Goal: Information Seeking & Learning: Learn about a topic

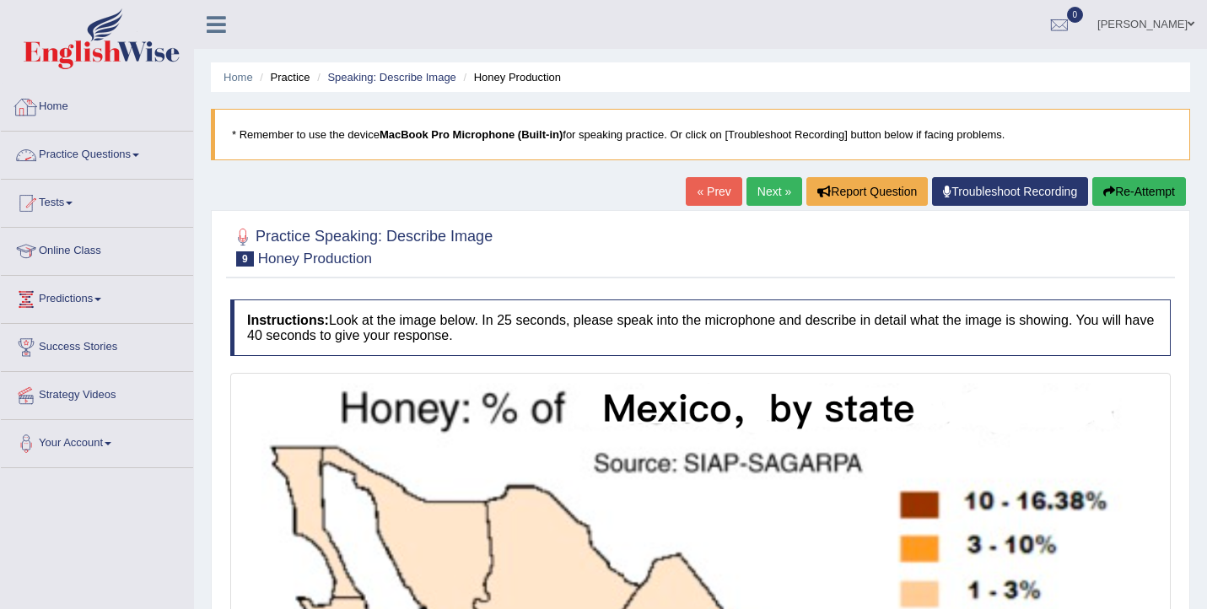
click at [156, 175] on li "Practice Questions Speaking Practice Read Aloud Repeat Sentence Describe Image …" at bounding box center [97, 156] width 192 height 48
click at [128, 168] on link "Practice Questions" at bounding box center [97, 153] width 192 height 42
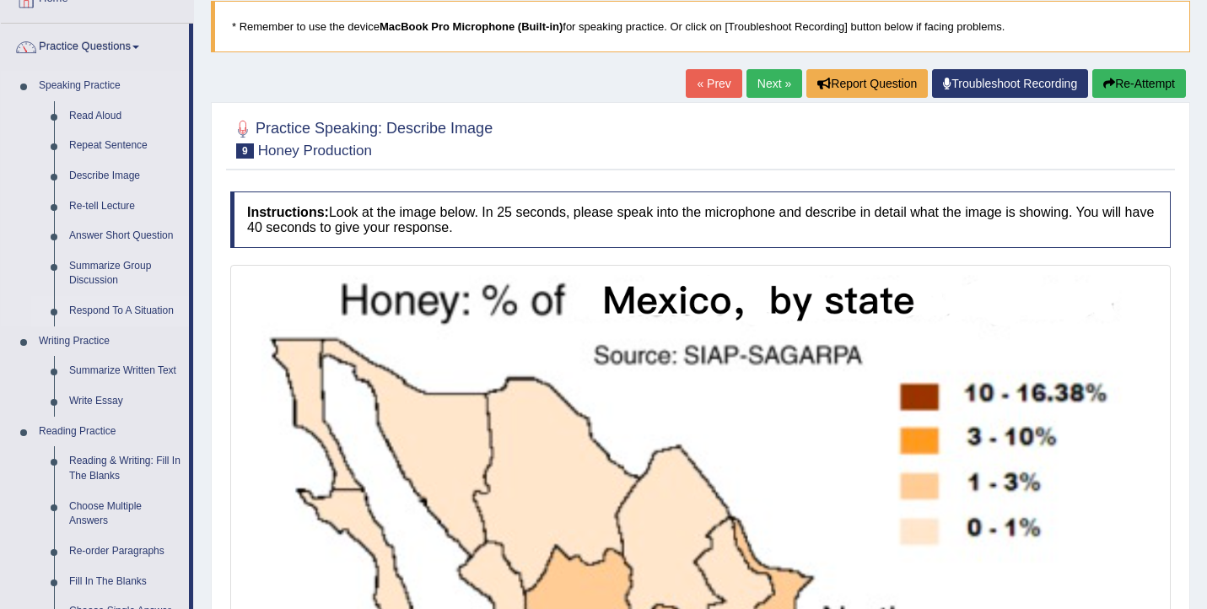
scroll to position [110, 0]
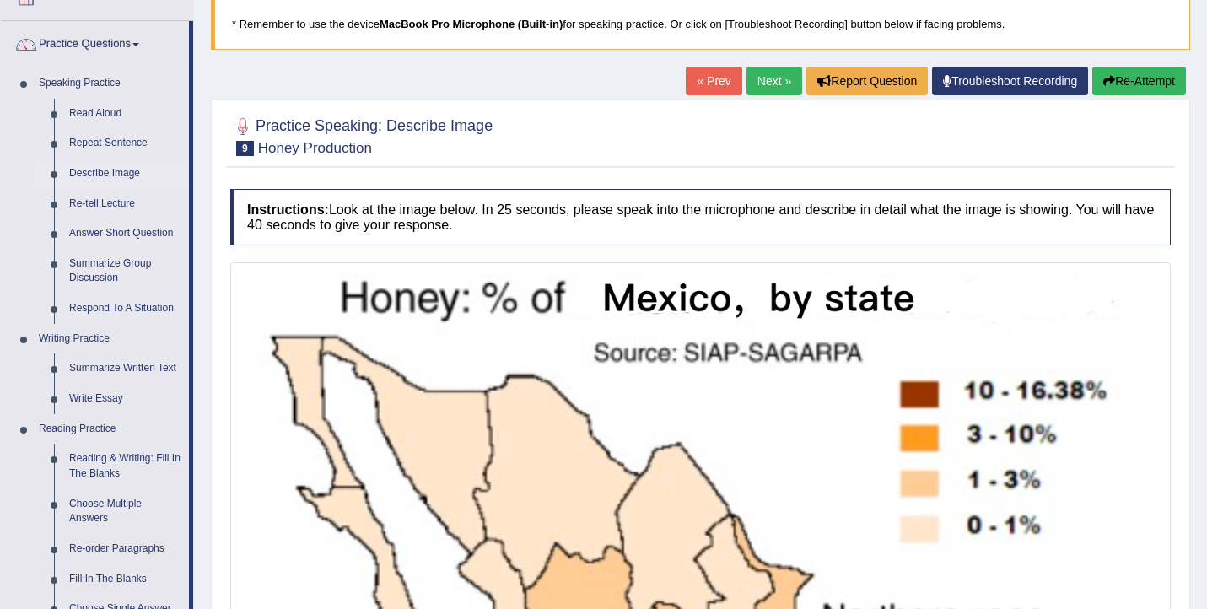
click at [119, 172] on link "Describe Image" at bounding box center [125, 174] width 127 height 30
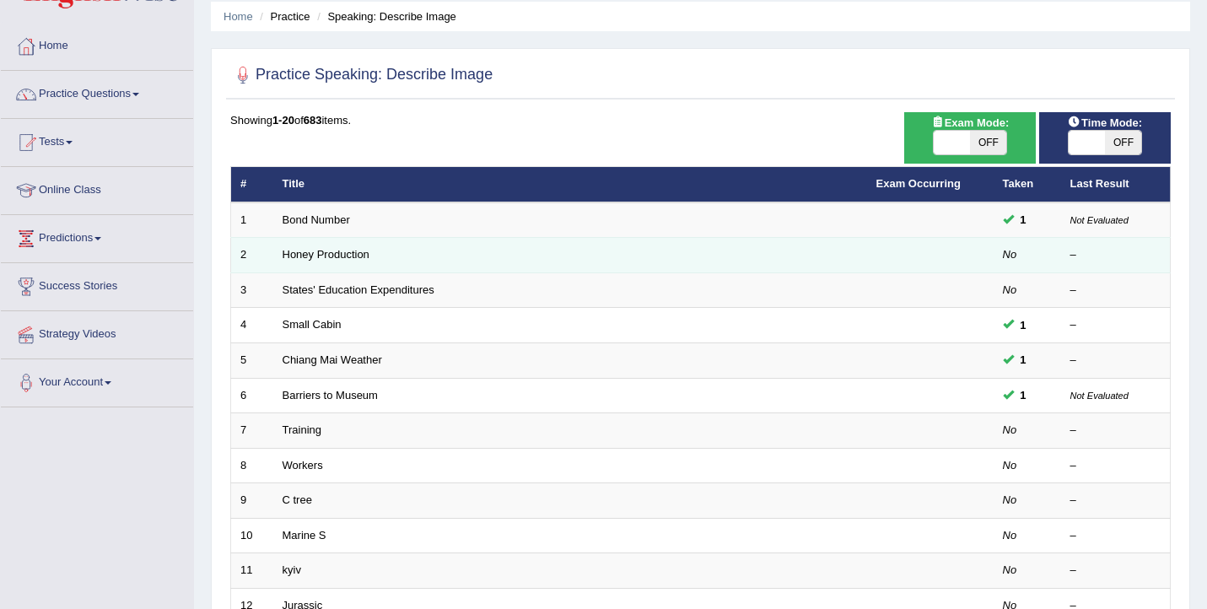
scroll to position [55, 0]
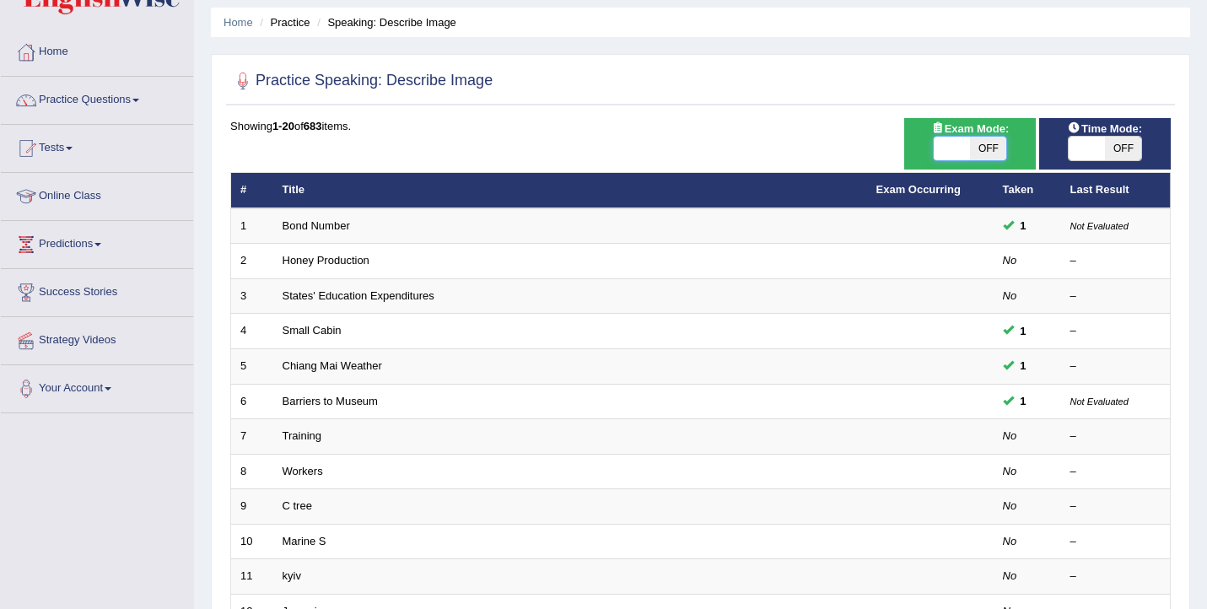
click at [966, 140] on span at bounding box center [952, 149] width 36 height 24
checkbox input "true"
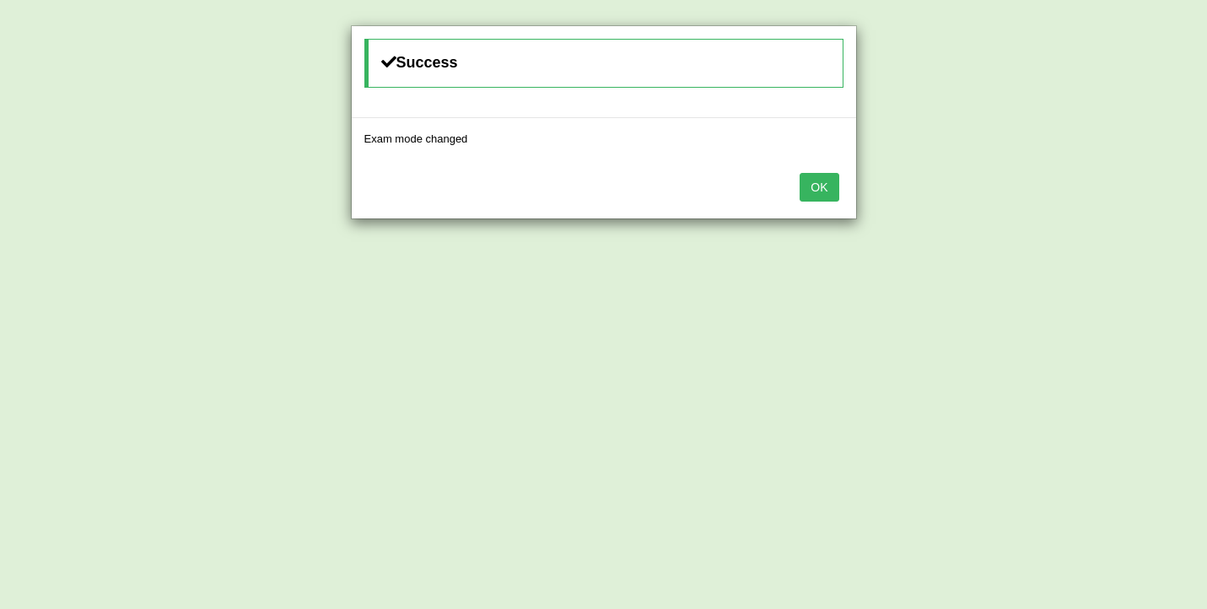
click at [822, 188] on button "OK" at bounding box center [819, 187] width 39 height 29
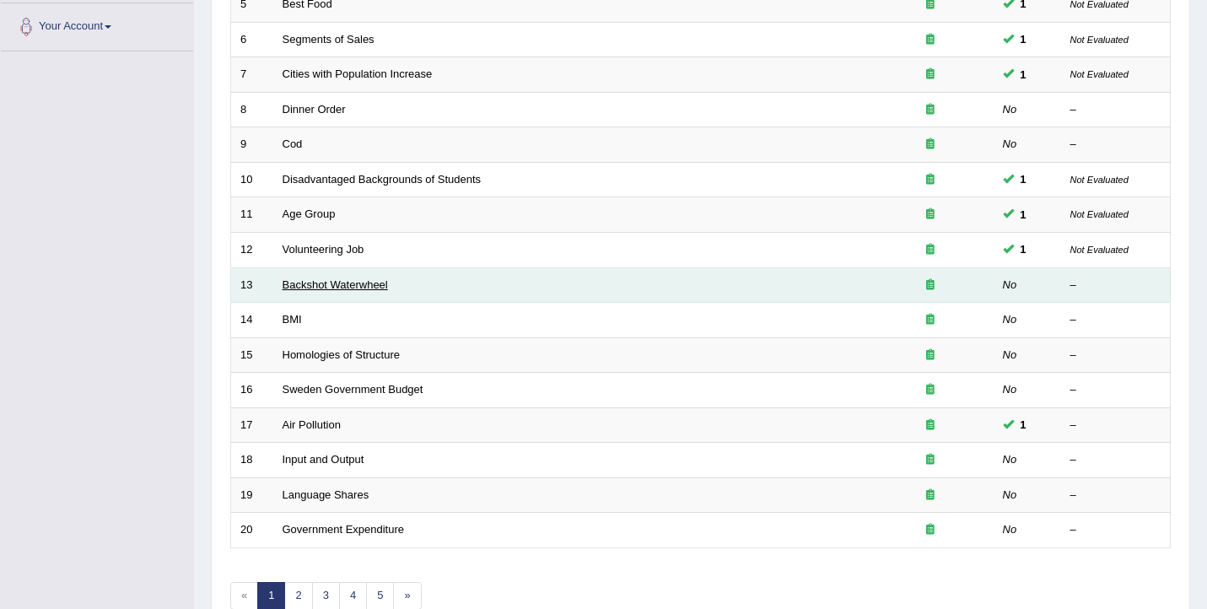
scroll to position [320, 0]
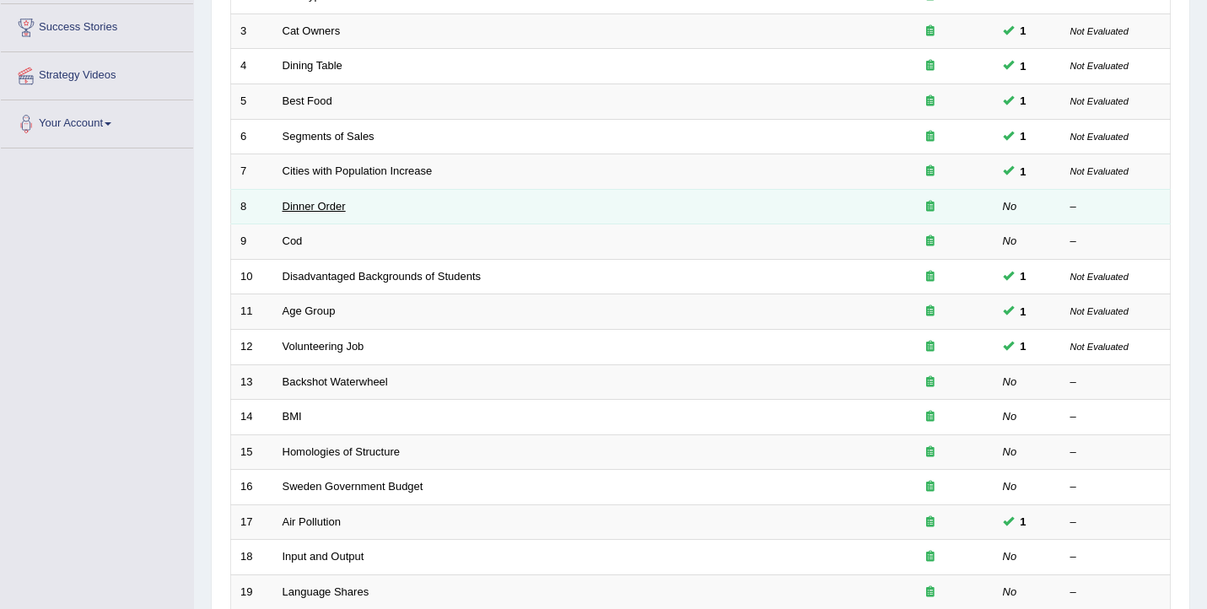
click at [338, 211] on link "Dinner Order" at bounding box center [314, 206] width 63 height 13
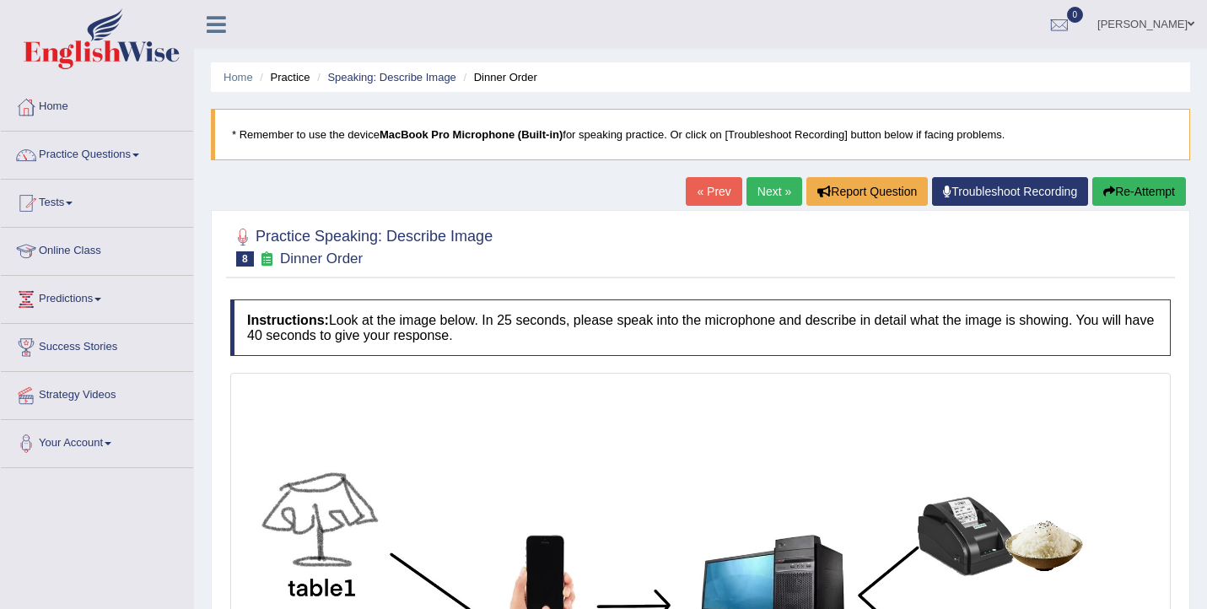
click at [776, 188] on link "Next »" at bounding box center [774, 191] width 56 height 29
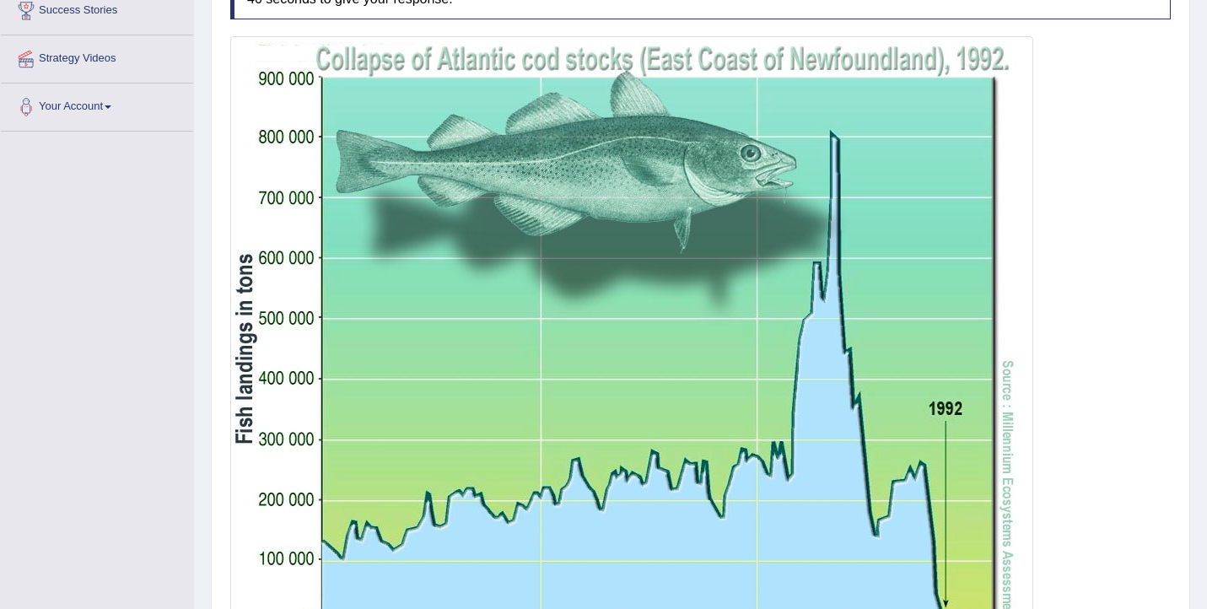
scroll to position [66, 0]
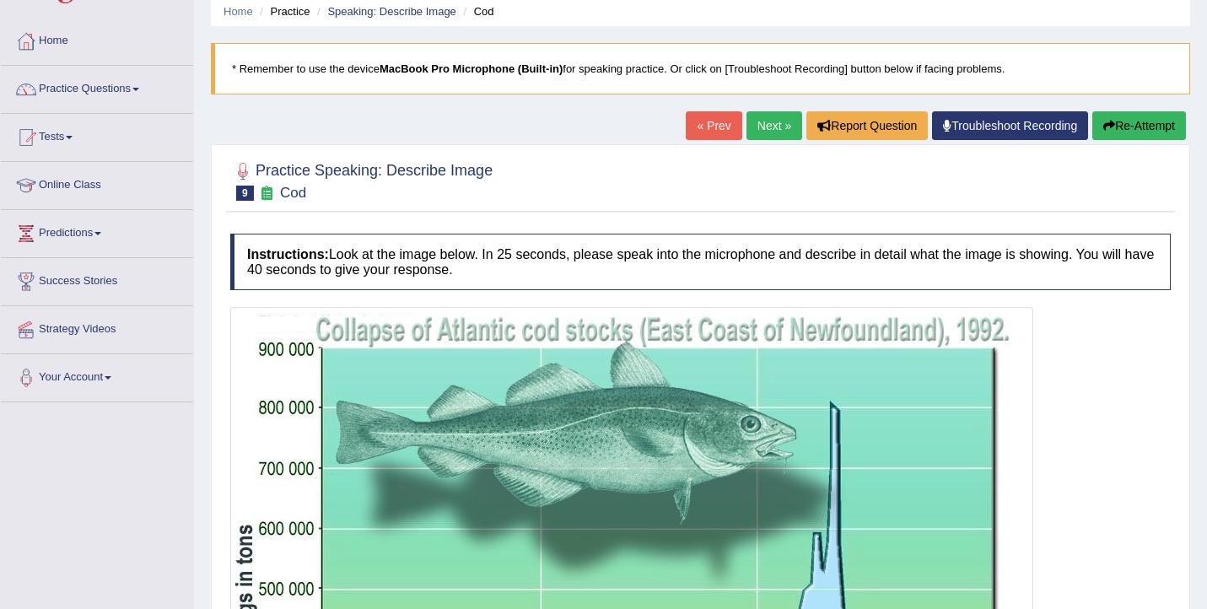
click at [757, 113] on link "Next »" at bounding box center [774, 125] width 56 height 29
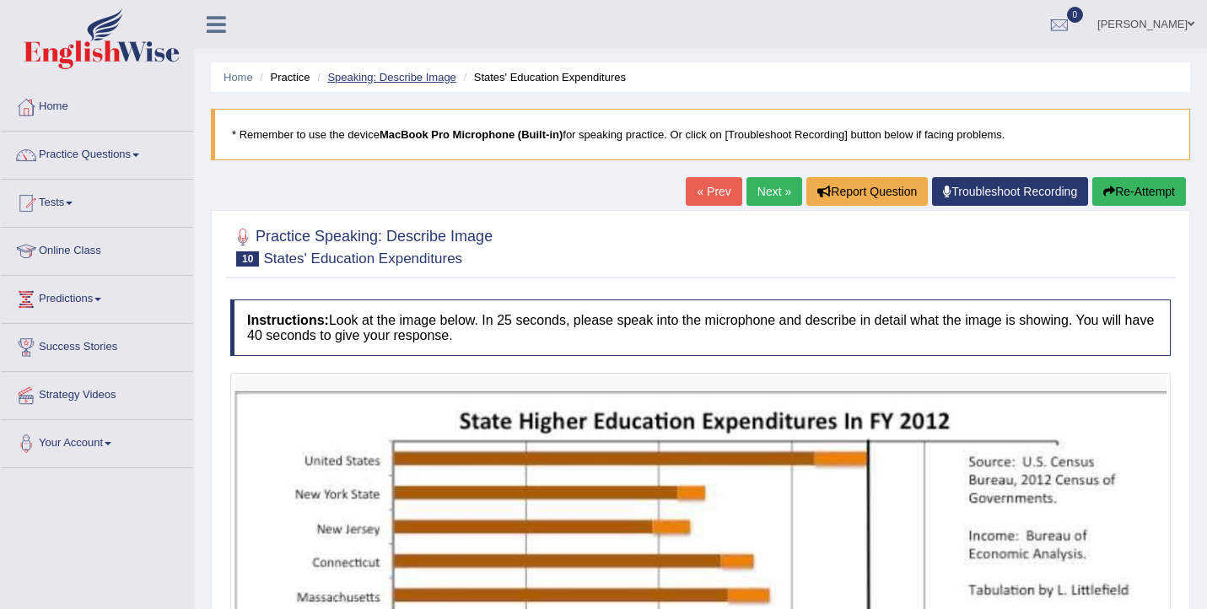
click at [445, 75] on link "Speaking: Describe Image" at bounding box center [391, 77] width 128 height 13
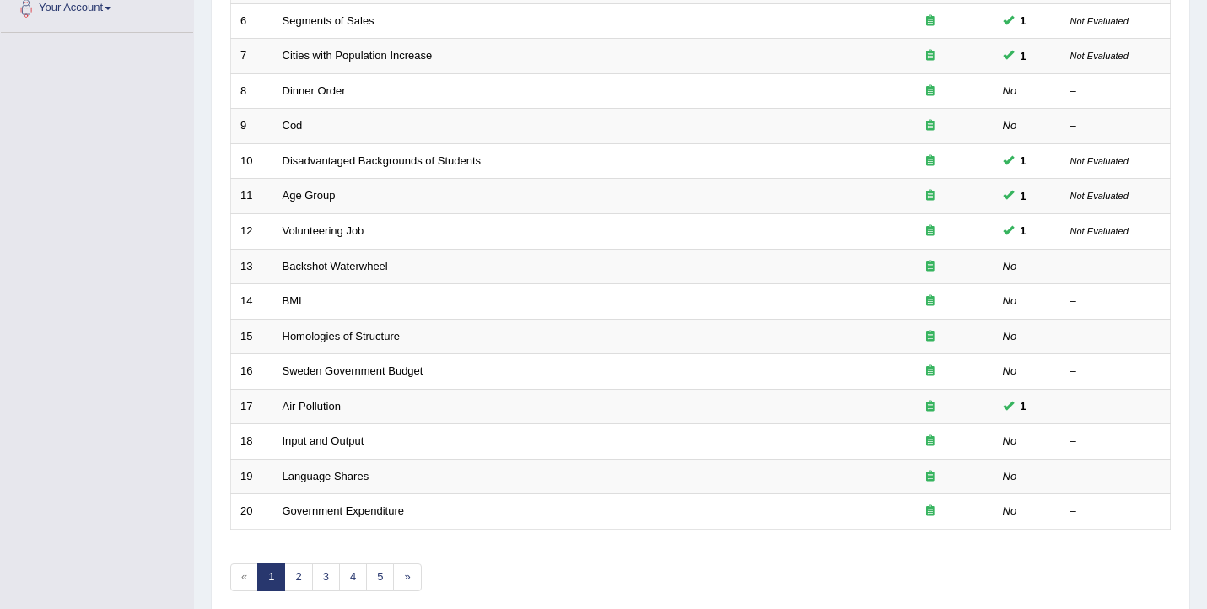
scroll to position [508, 0]
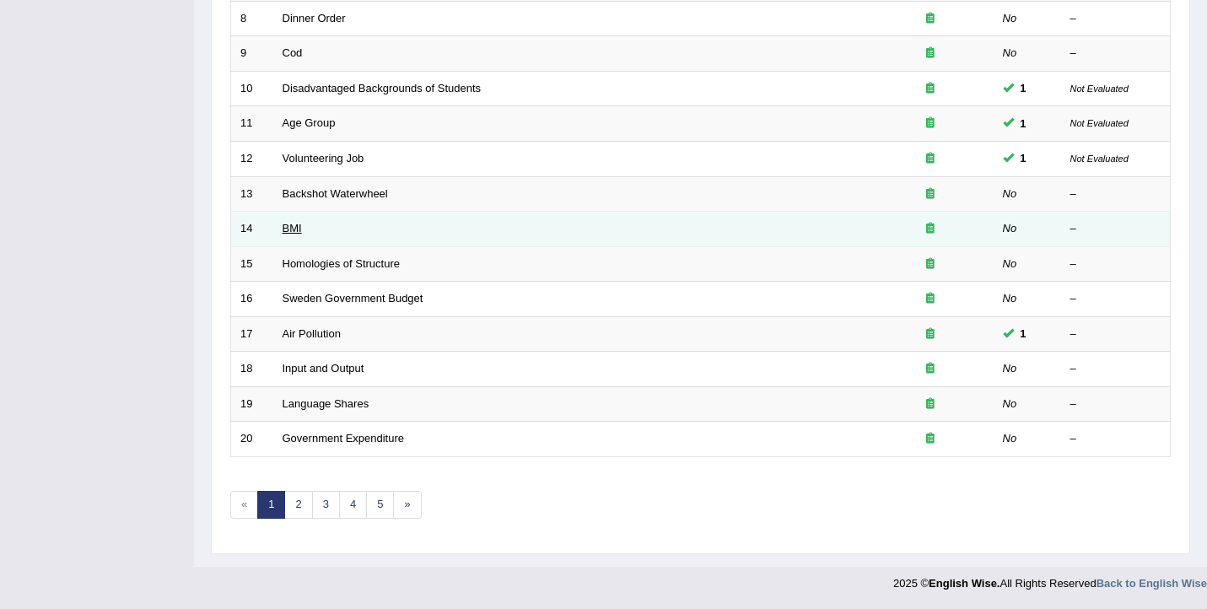
click at [290, 231] on link "BMI" at bounding box center [292, 228] width 19 height 13
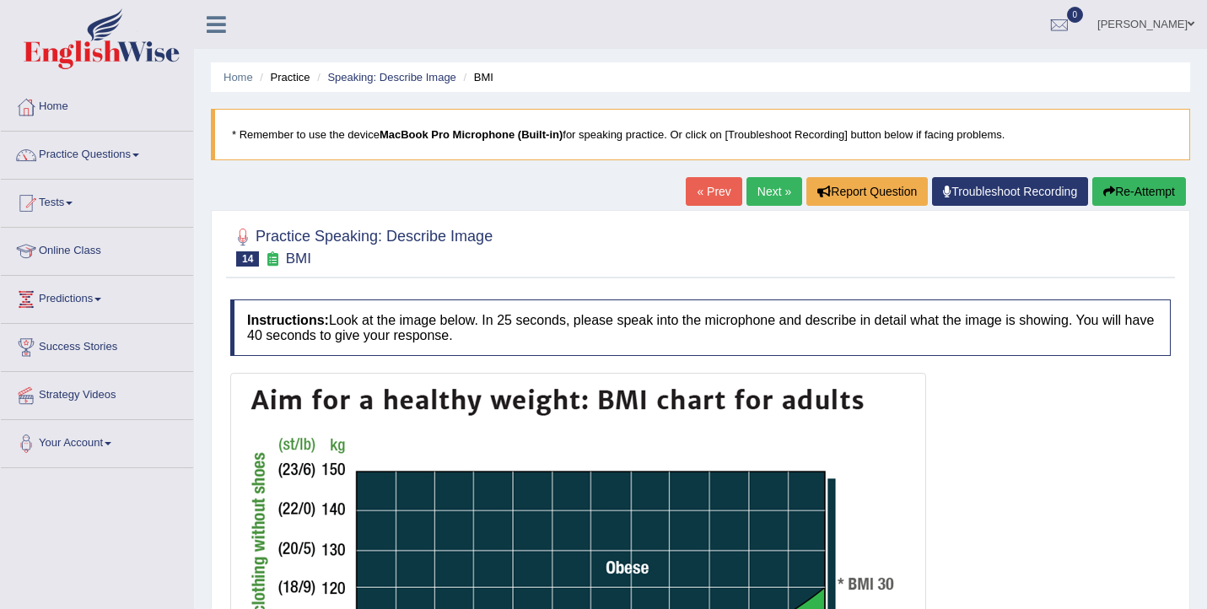
click at [762, 190] on link "Next »" at bounding box center [774, 191] width 56 height 29
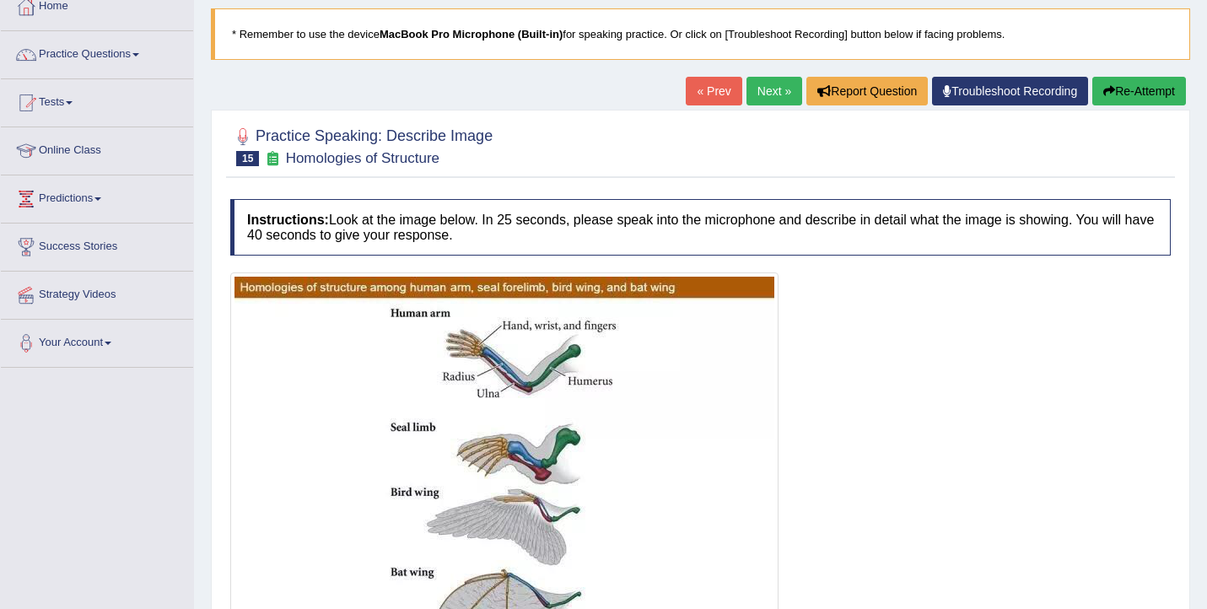
scroll to position [45, 0]
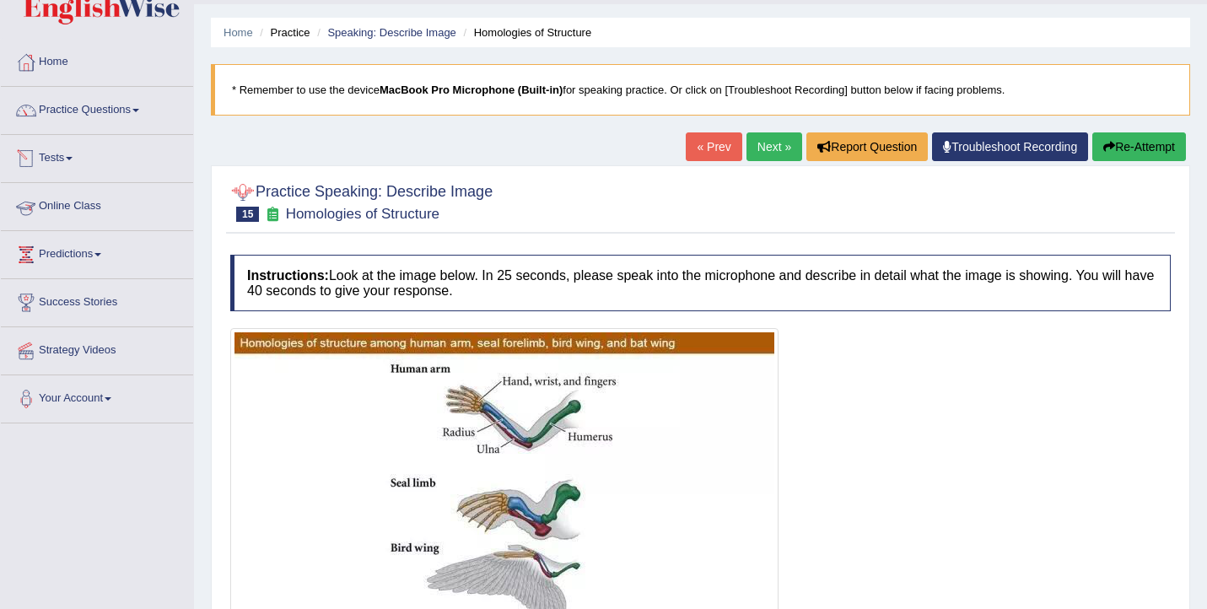
click at [99, 131] on li "Practice Questions Speaking Practice Read Aloud Repeat Sentence Describe Image …" at bounding box center [97, 111] width 192 height 48
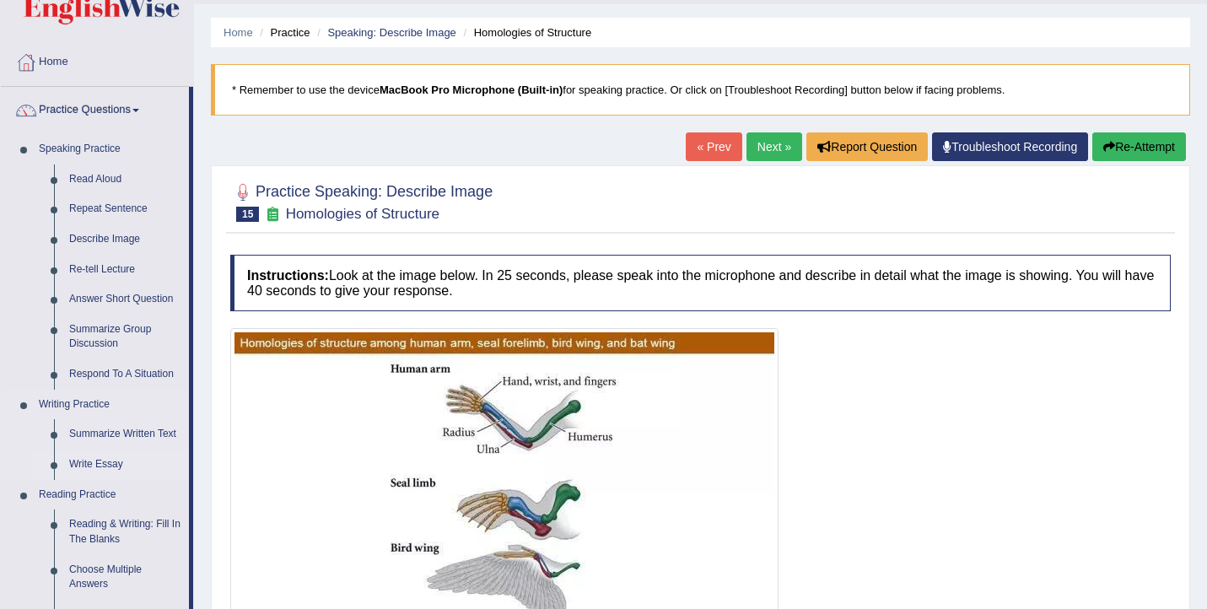
click at [113, 463] on link "Write Essay" at bounding box center [125, 465] width 127 height 30
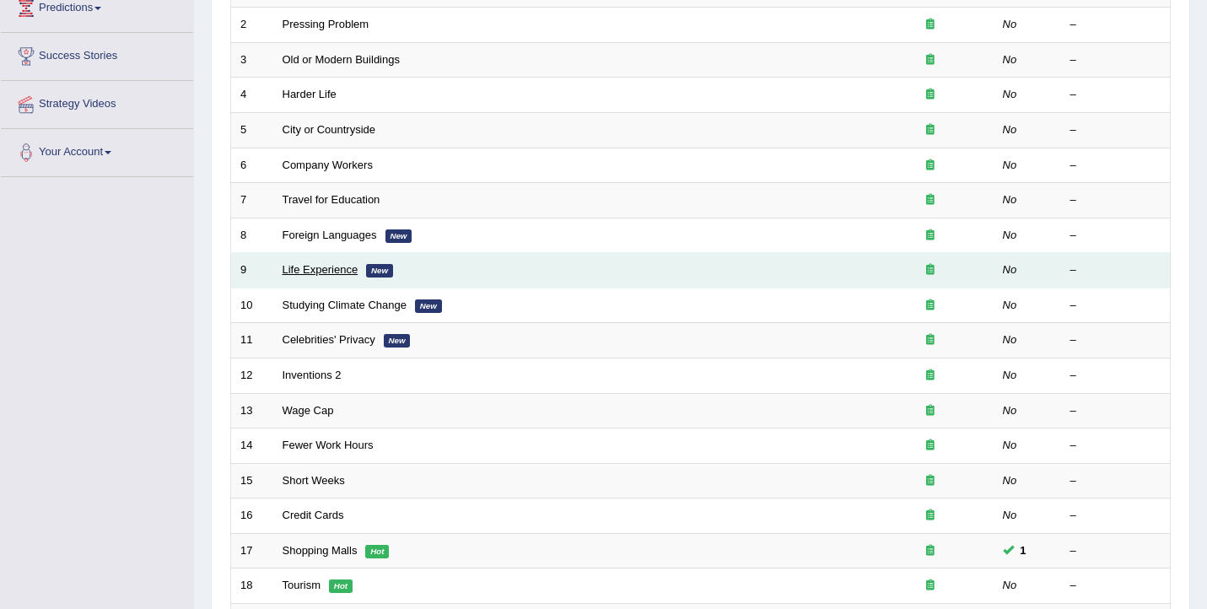
scroll to position [304, 0]
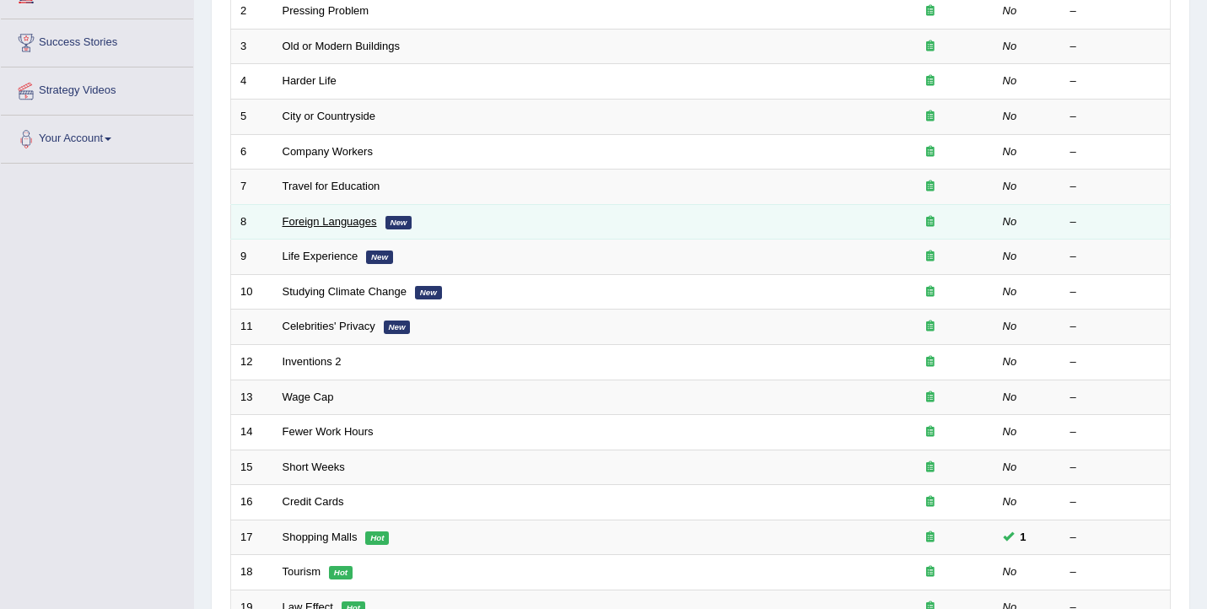
click at [344, 222] on link "Foreign Languages" at bounding box center [330, 221] width 94 height 13
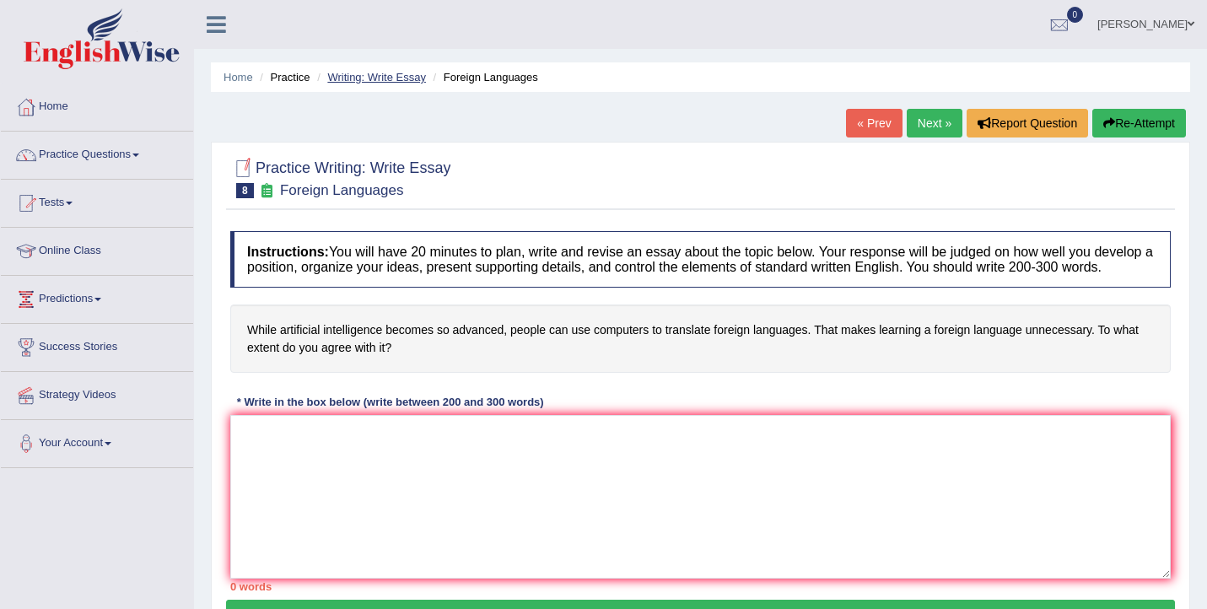
click at [401, 74] on link "Writing: Write Essay" at bounding box center [376, 77] width 99 height 13
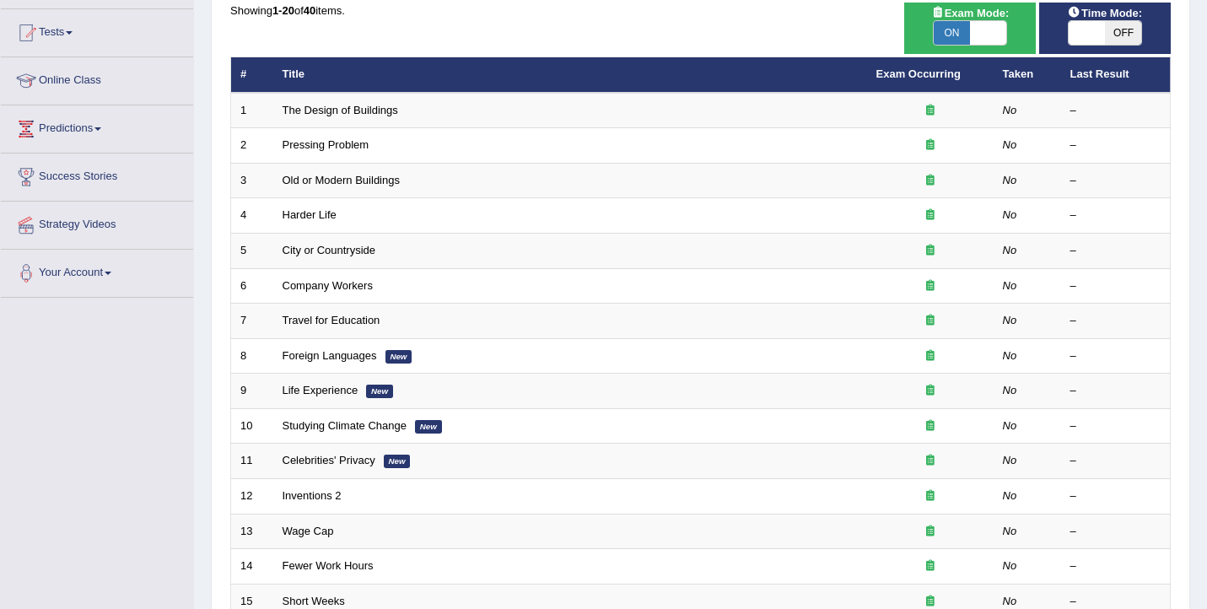
scroll to position [508, 0]
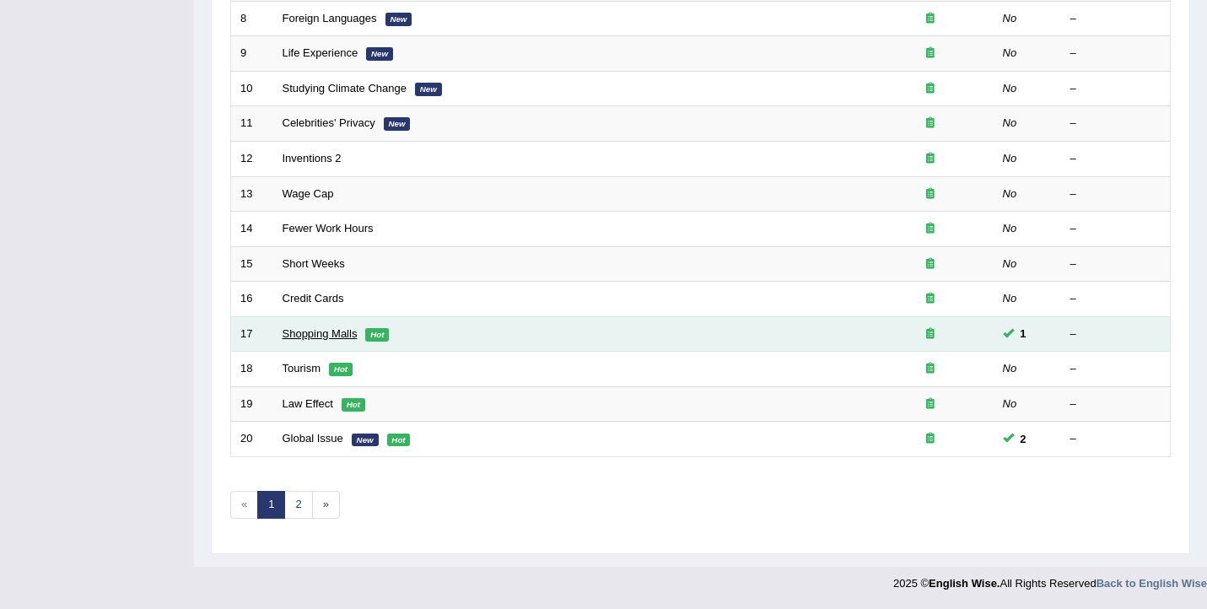
click at [294, 335] on link "Shopping Malls" at bounding box center [320, 333] width 75 height 13
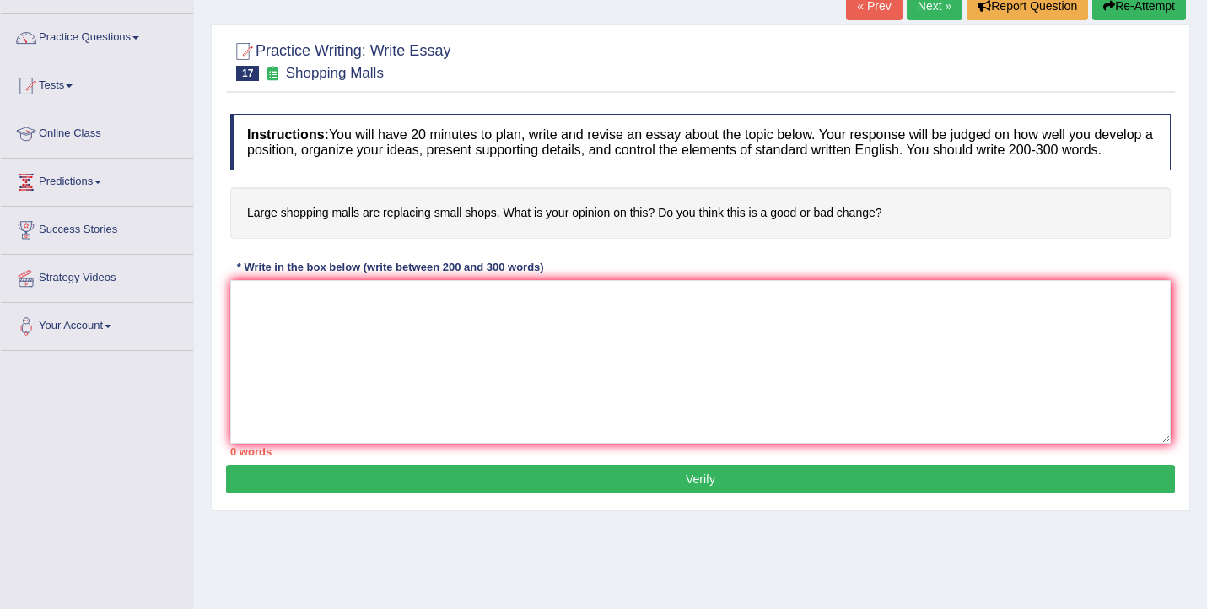
scroll to position [150, 0]
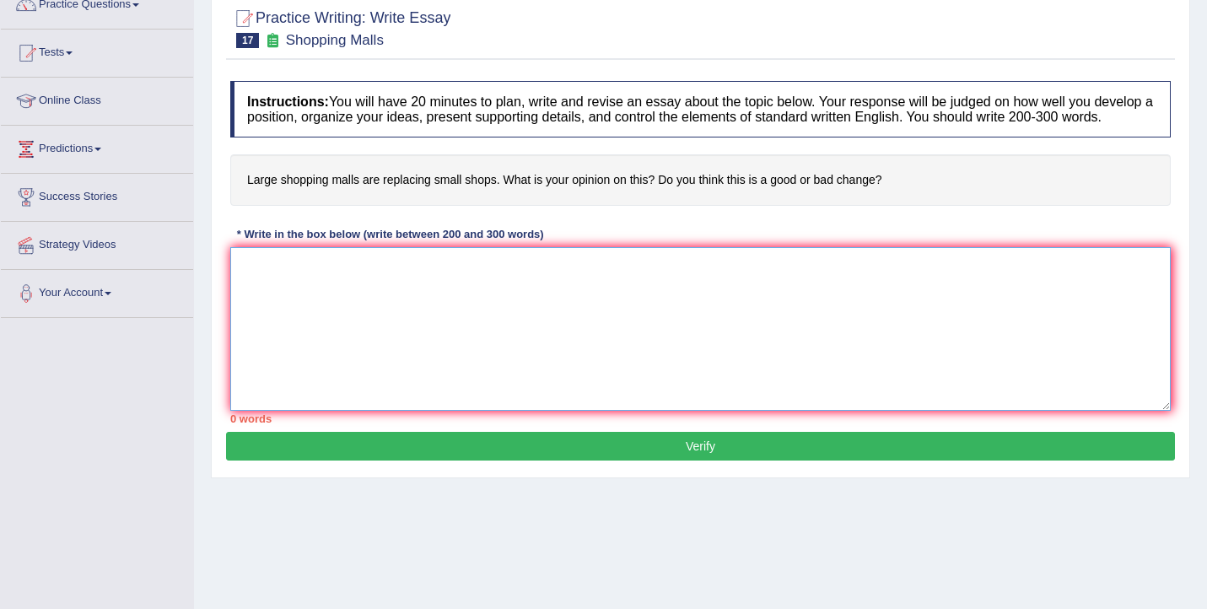
click at [329, 293] on textarea at bounding box center [700, 329] width 940 height 164
type textarea "The increasing influence"
drag, startPoint x: 388, startPoint y: 280, endPoint x: 234, endPoint y: 284, distance: 153.6
click at [234, 284] on textarea "The increasing influence" at bounding box center [700, 329] width 940 height 164
